Goal: Understand process/instructions

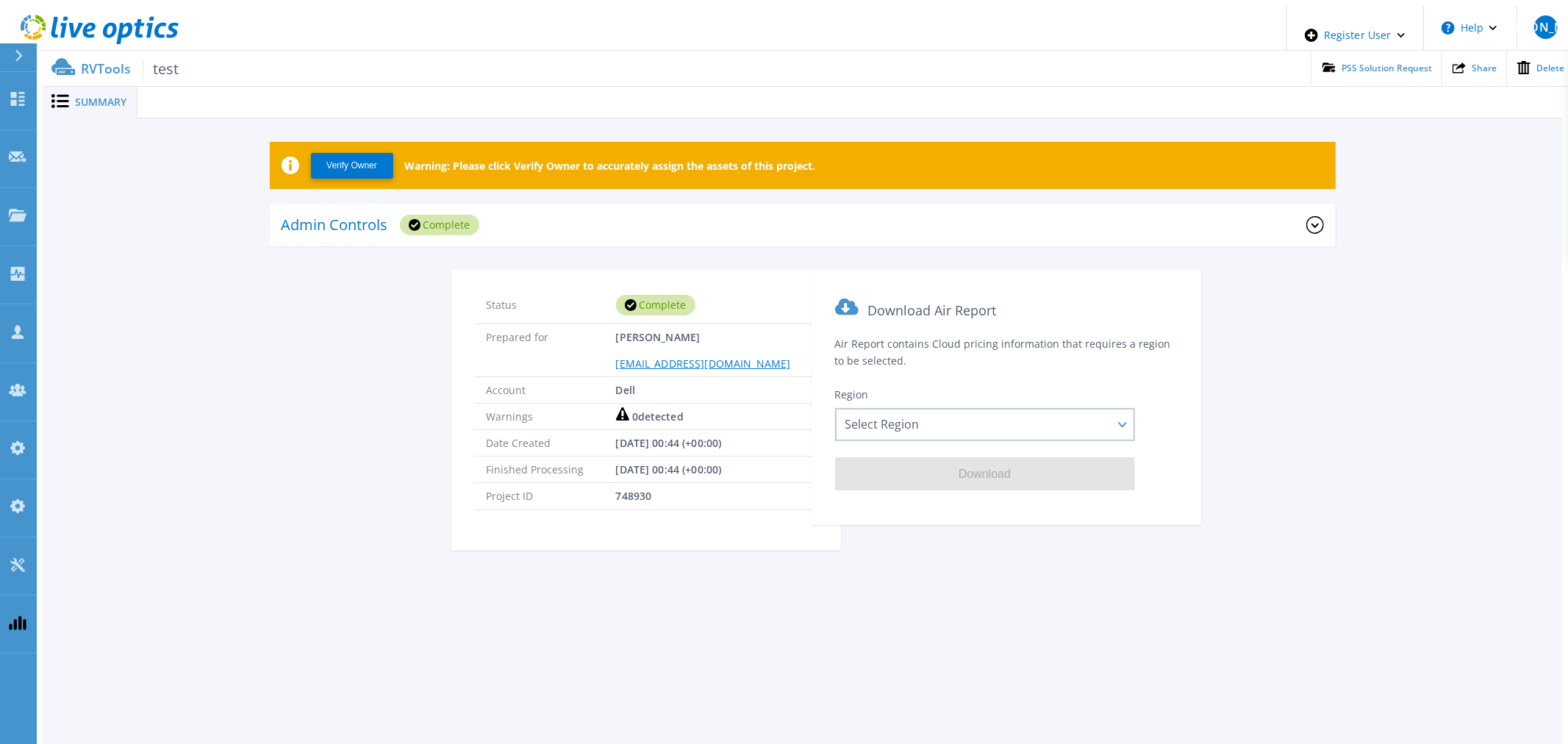
click at [85, 27] on icon at bounding box center [100, 29] width 158 height 30
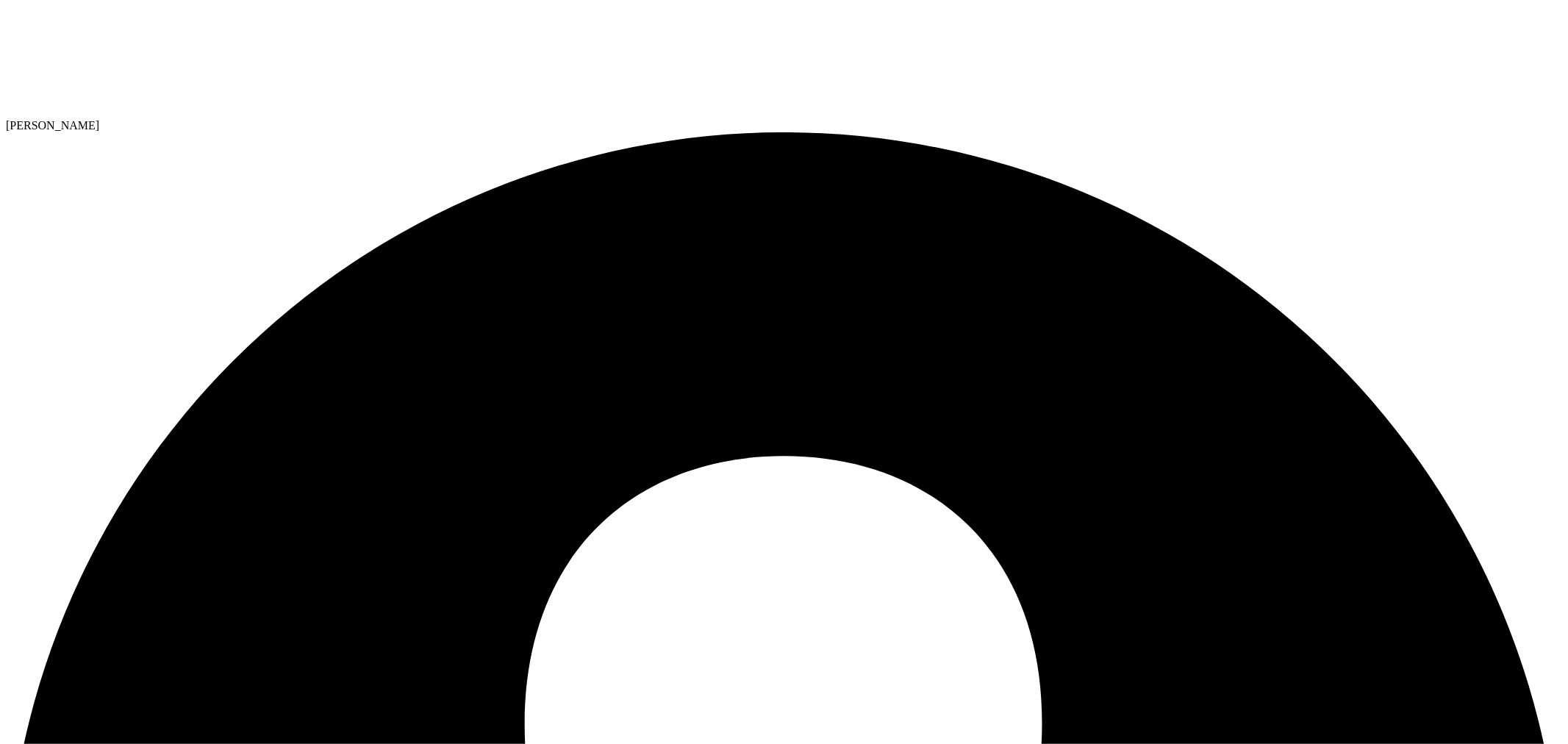
select select "USD"
drag, startPoint x: 88, startPoint y: 191, endPoint x: 240, endPoint y: 191, distance: 152.0
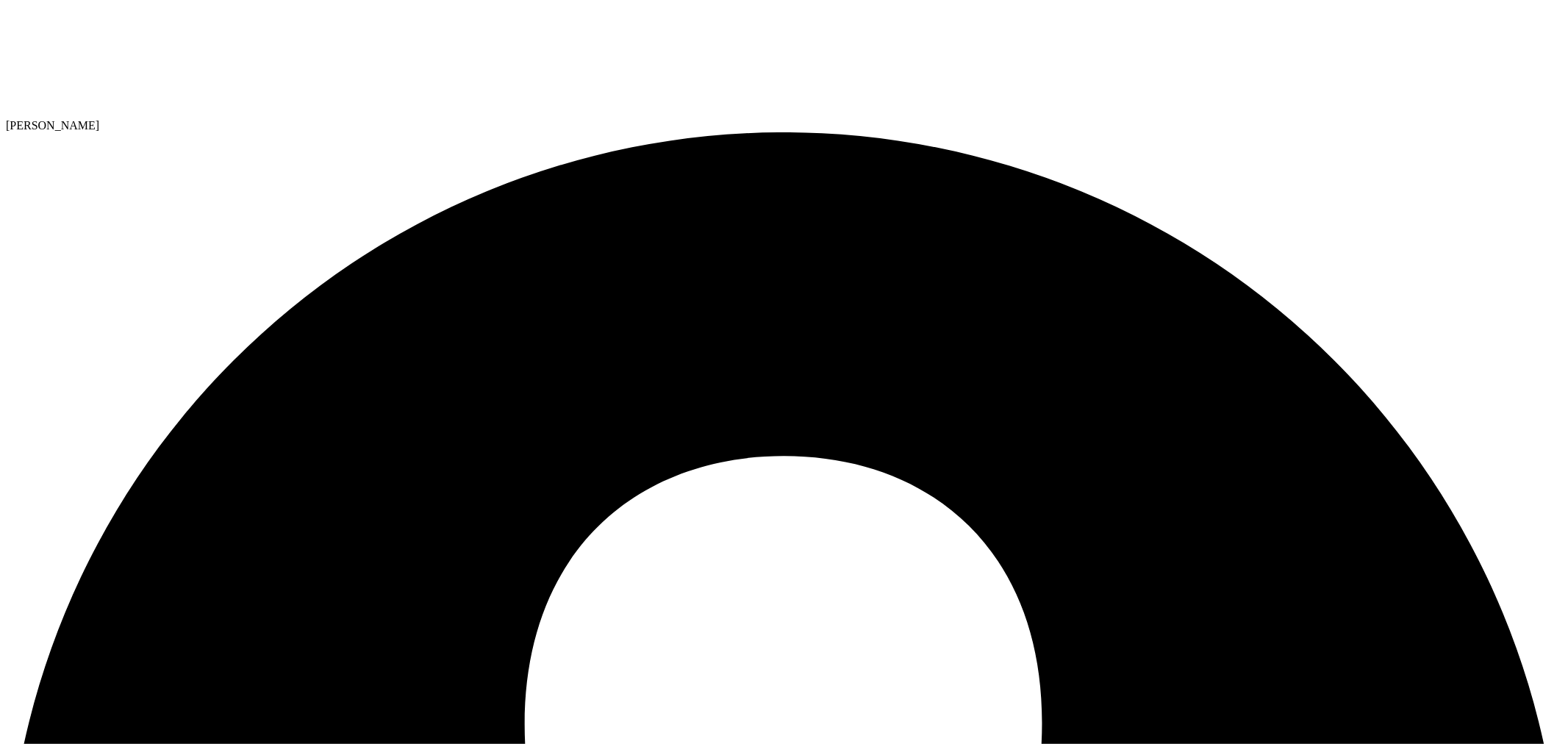
copy div "PowerSizer home page navigate"
drag, startPoint x: 679, startPoint y: 265, endPoint x: 665, endPoint y: 263, distance: 14.1
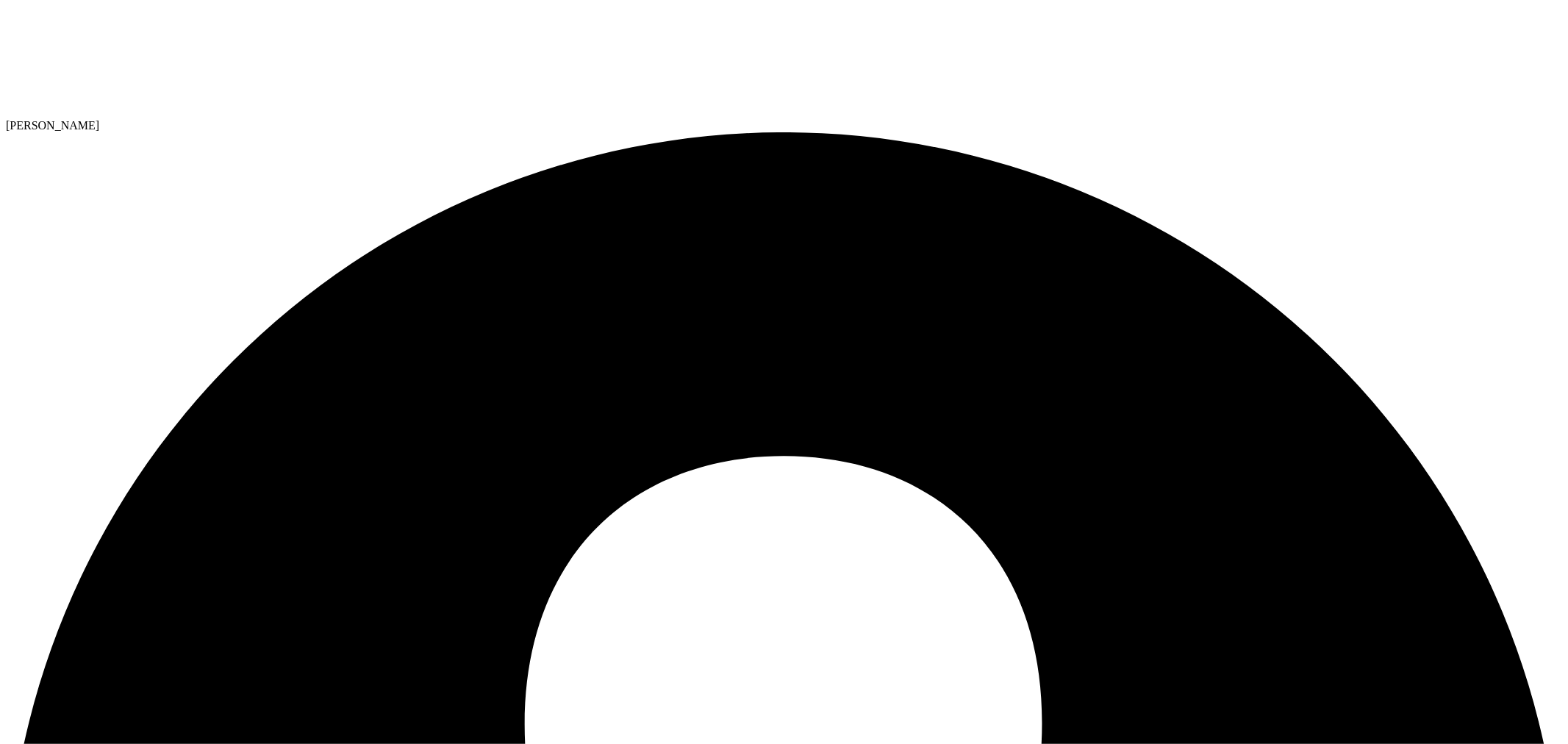
copy label "Servers and Hypervisors"
drag, startPoint x: 802, startPoint y: 491, endPoint x: 66, endPoint y: 263, distance: 770.5
copy div "Environment Type Guest VMs Servers and Hypervisors Utilization It is generally …"
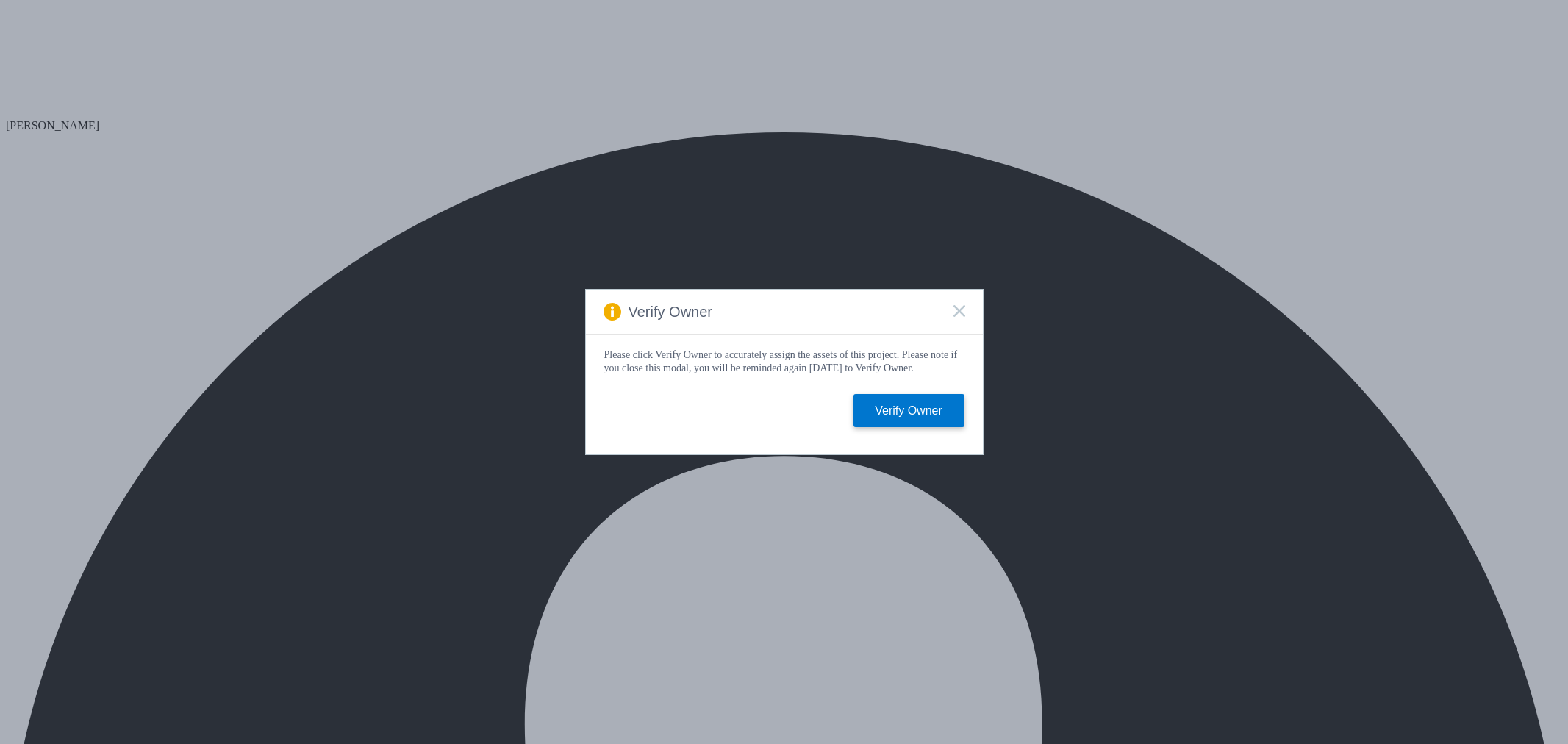
select select "USD"
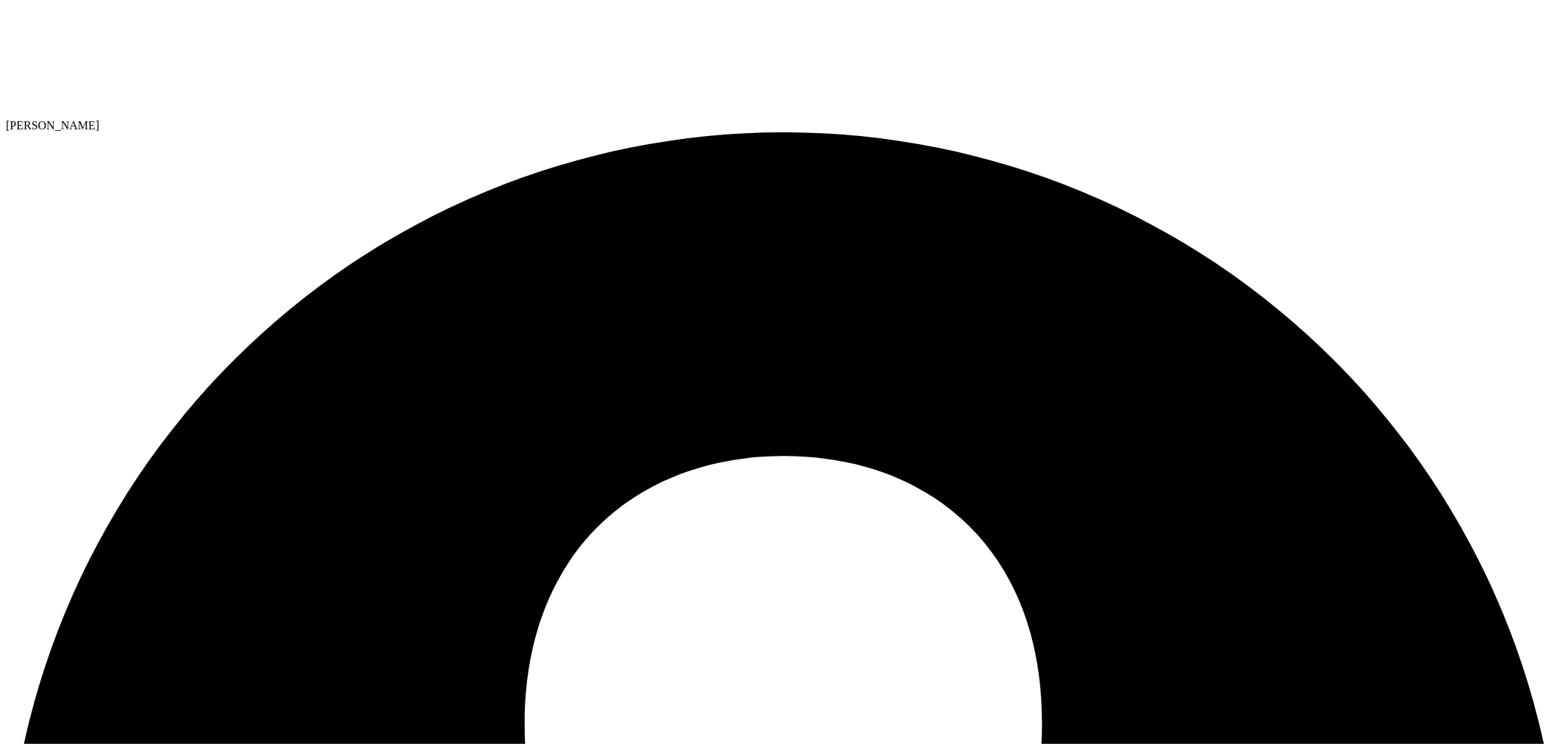
select select "USD"
